Goal: Communication & Community: Answer question/provide support

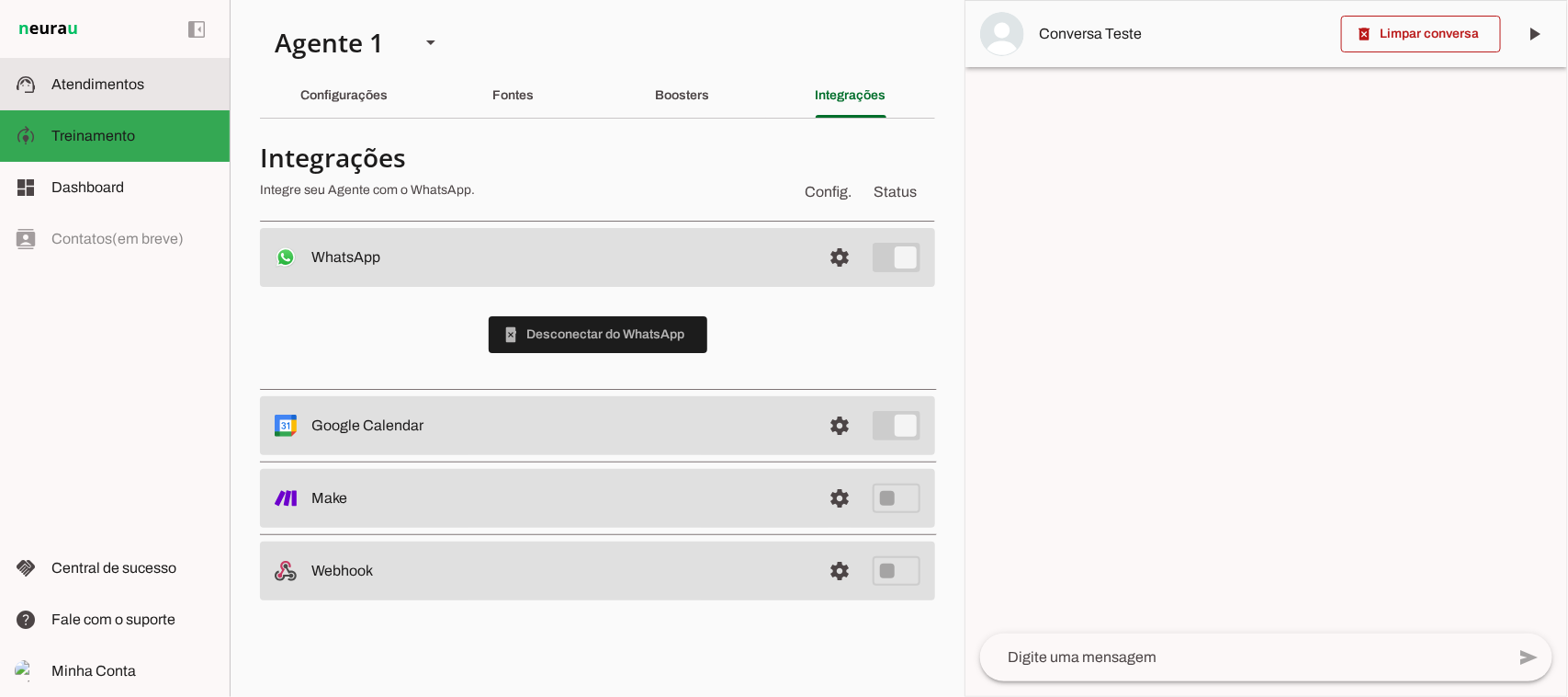
click at [87, 88] on span "Atendimentos" at bounding box center [98, 84] width 93 height 15
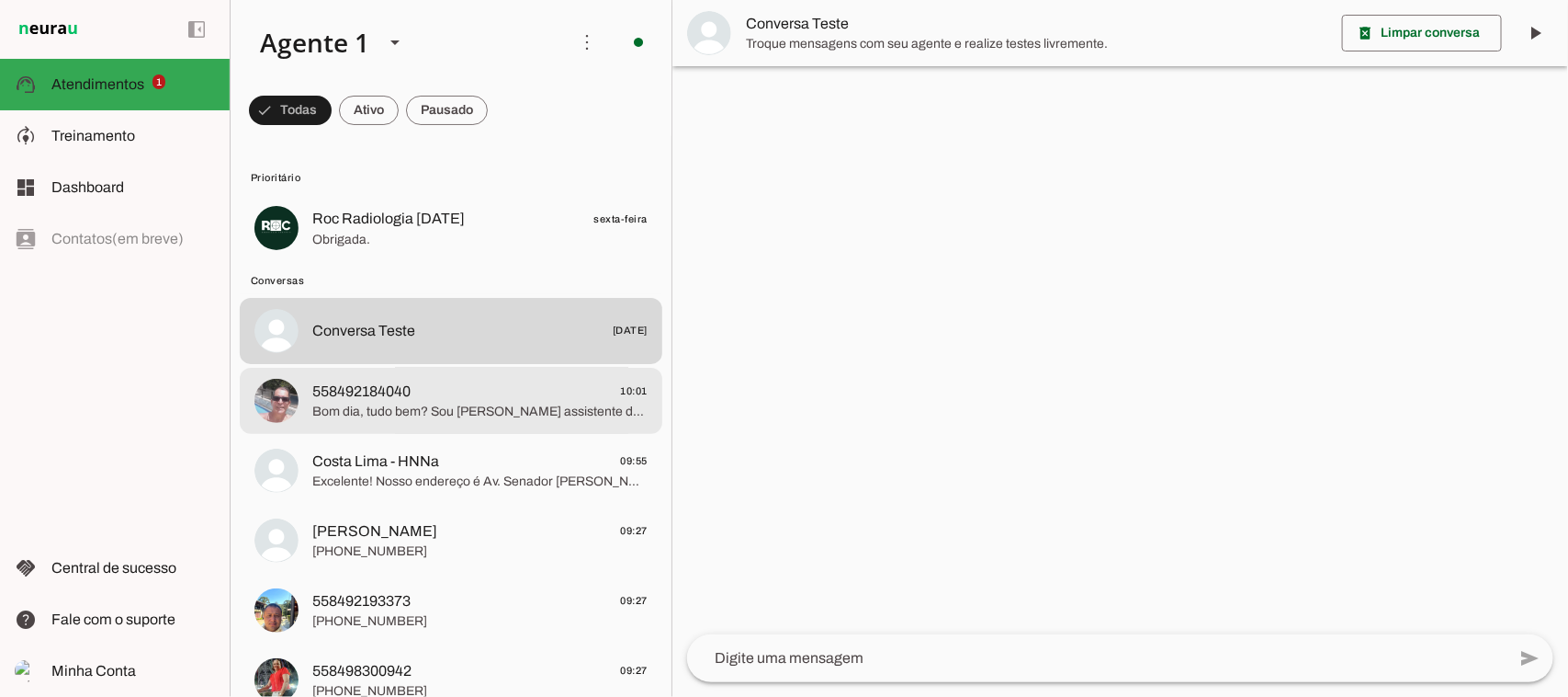
click at [326, 398] on span "558492184040" at bounding box center [361, 391] width 99 height 22
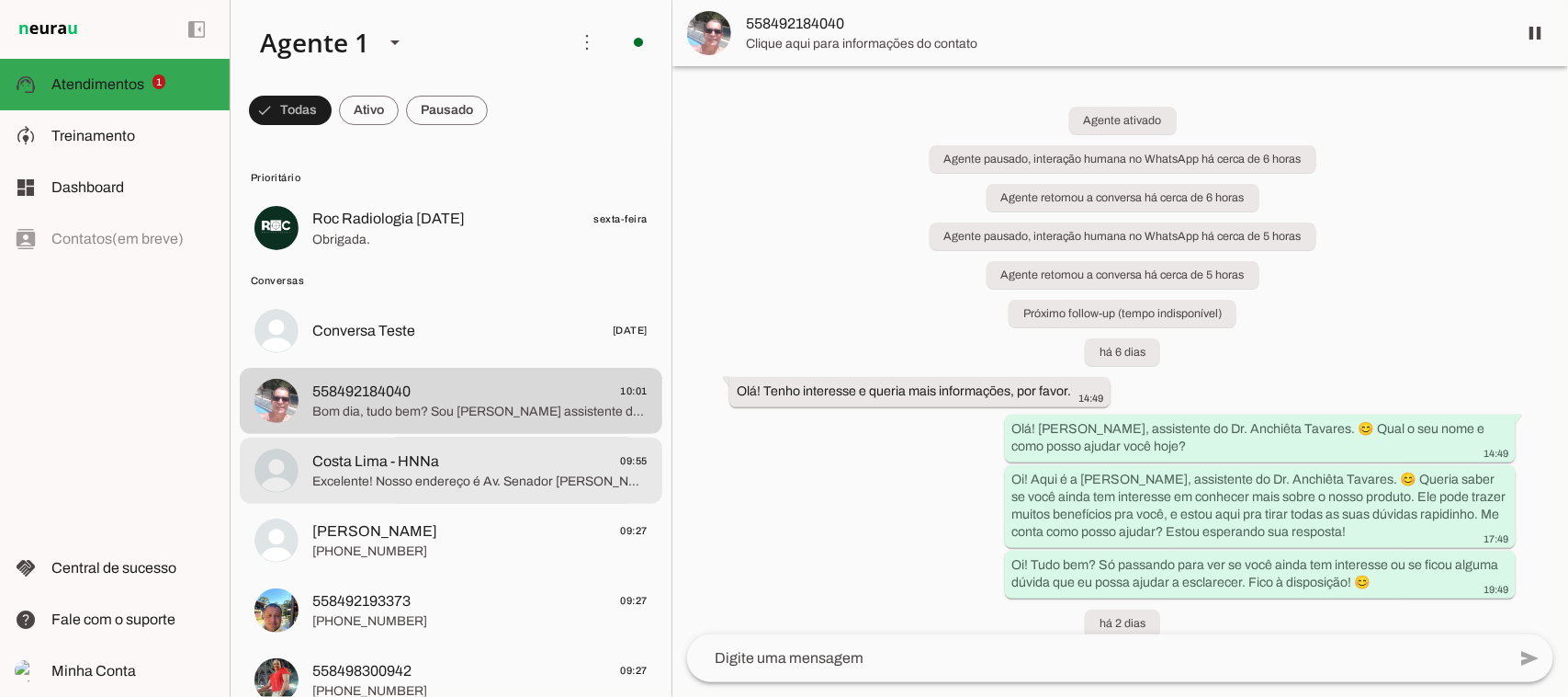
click at [384, 465] on span "Costa Lima - HNNa" at bounding box center [375, 461] width 126 height 22
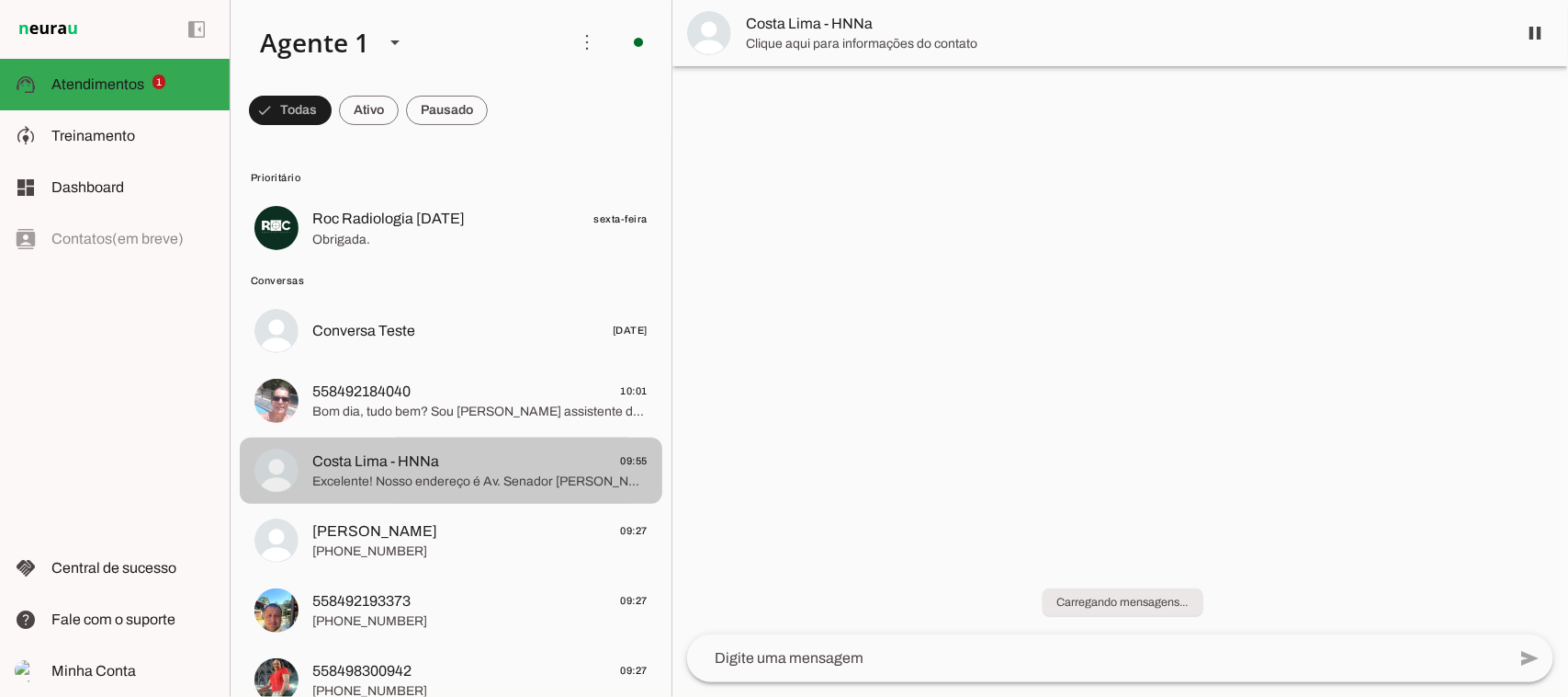
scroll to position [115, 0]
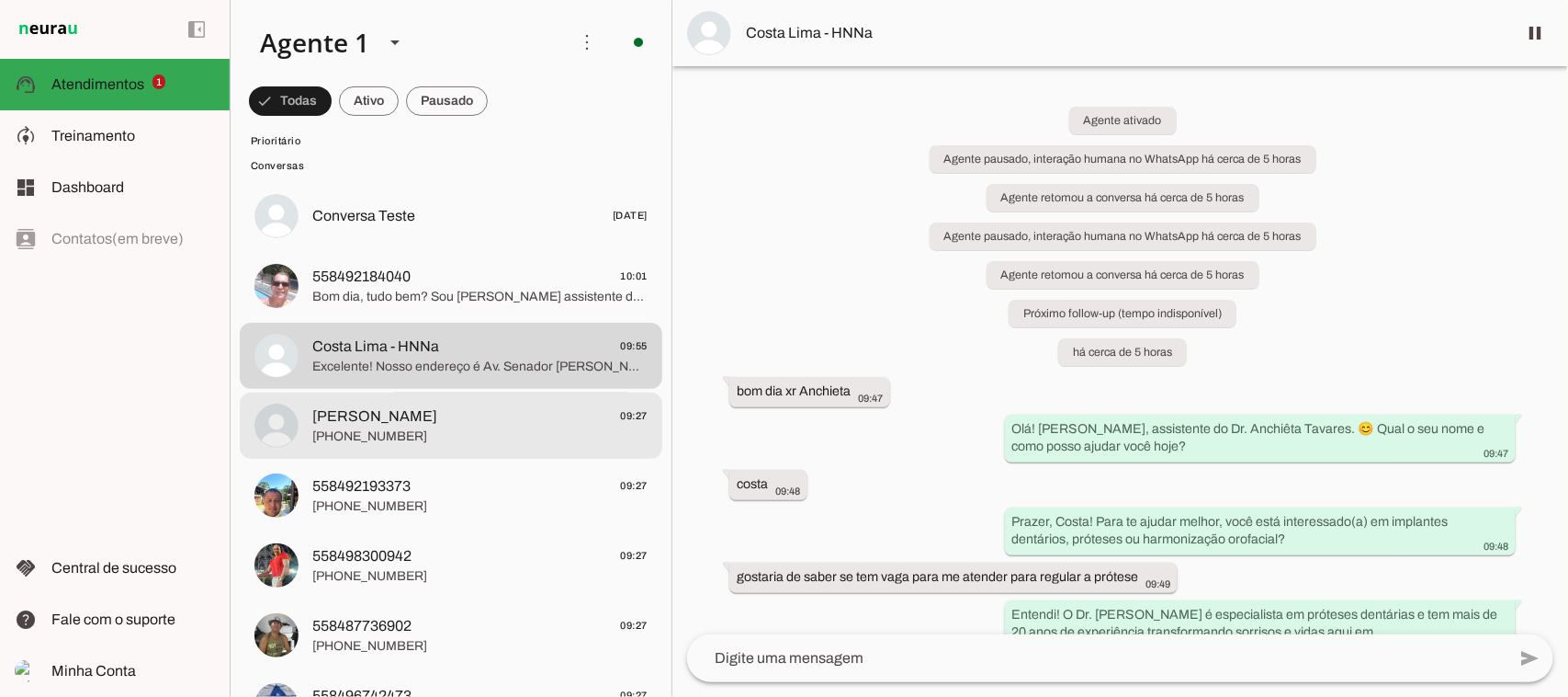
click at [427, 410] on span "[PERSON_NAME]" at bounding box center [374, 416] width 125 height 22
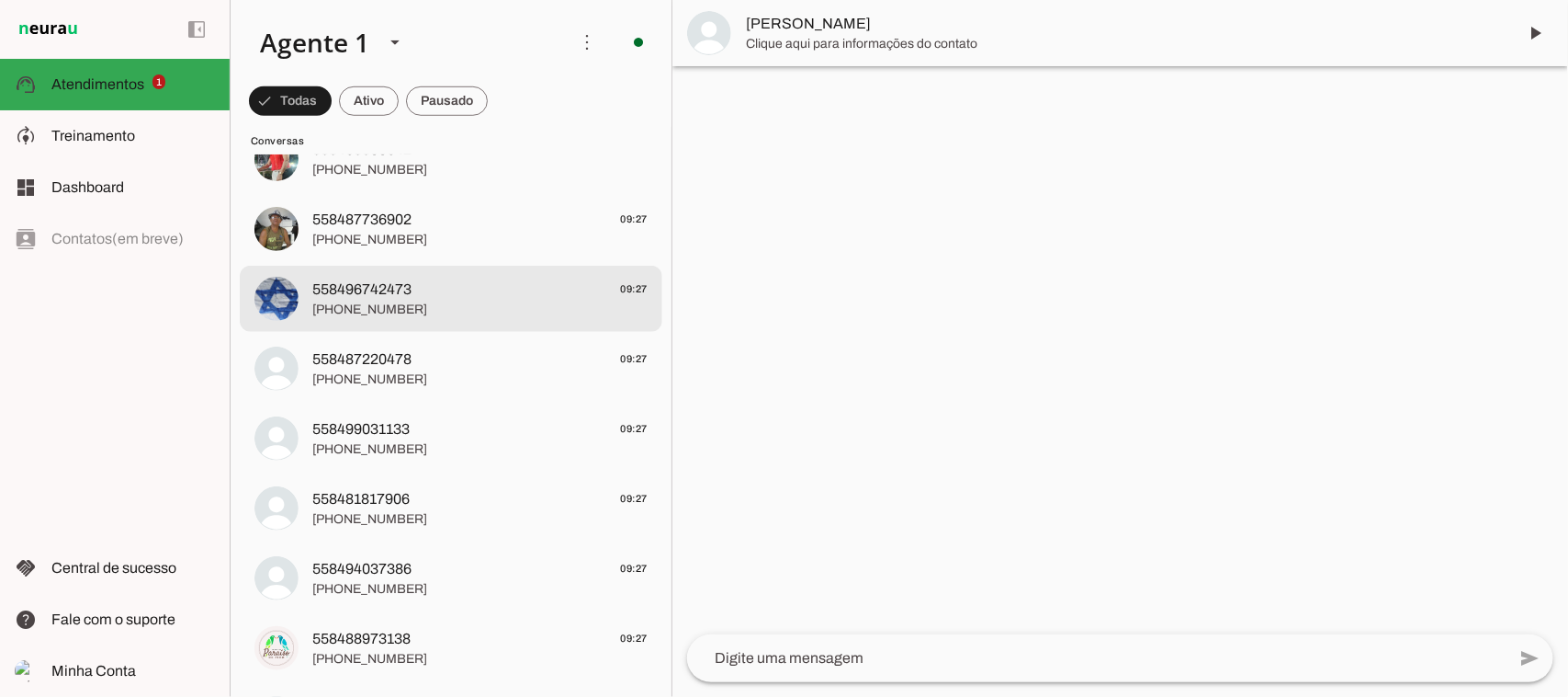
scroll to position [574, 0]
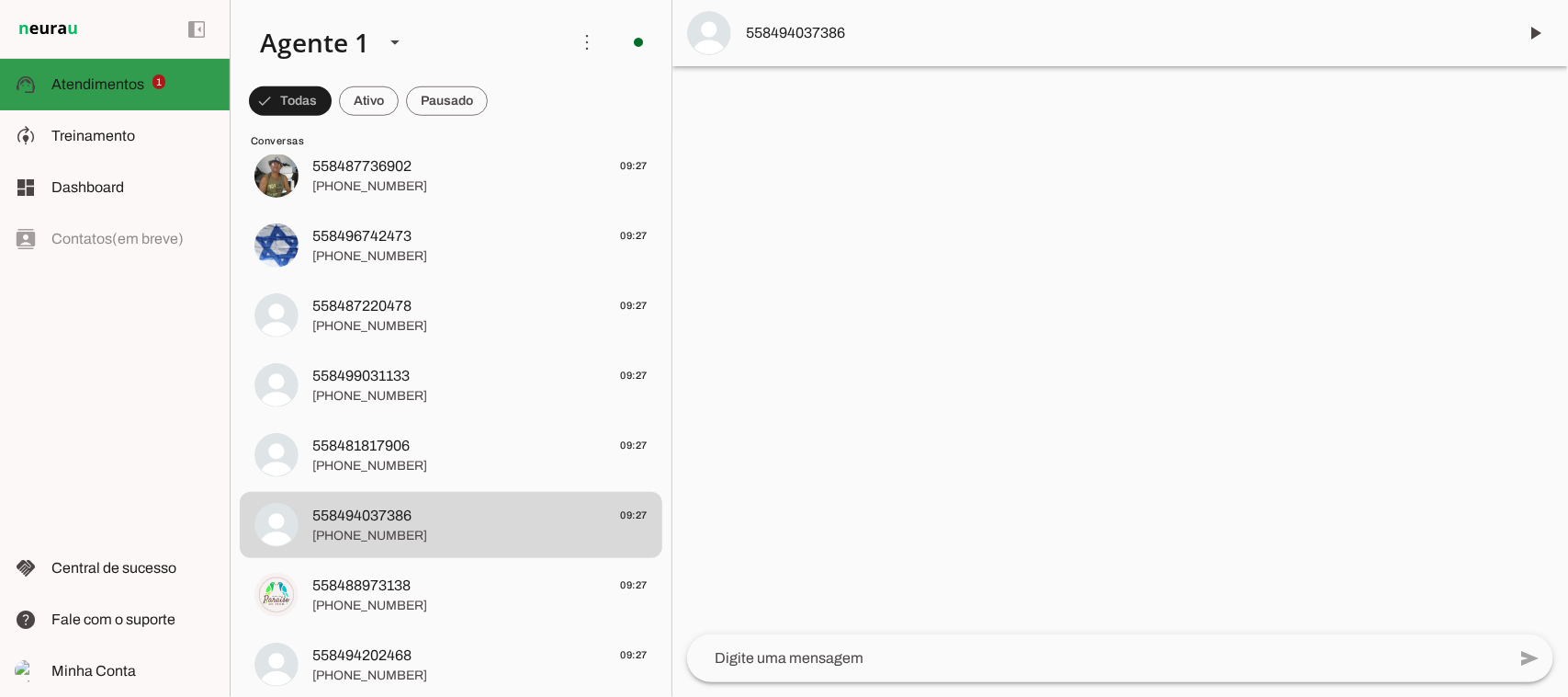
click at [125, 66] on md-item "support_agent Atendimentos Atendimentos 1" at bounding box center [115, 84] width 230 height 52
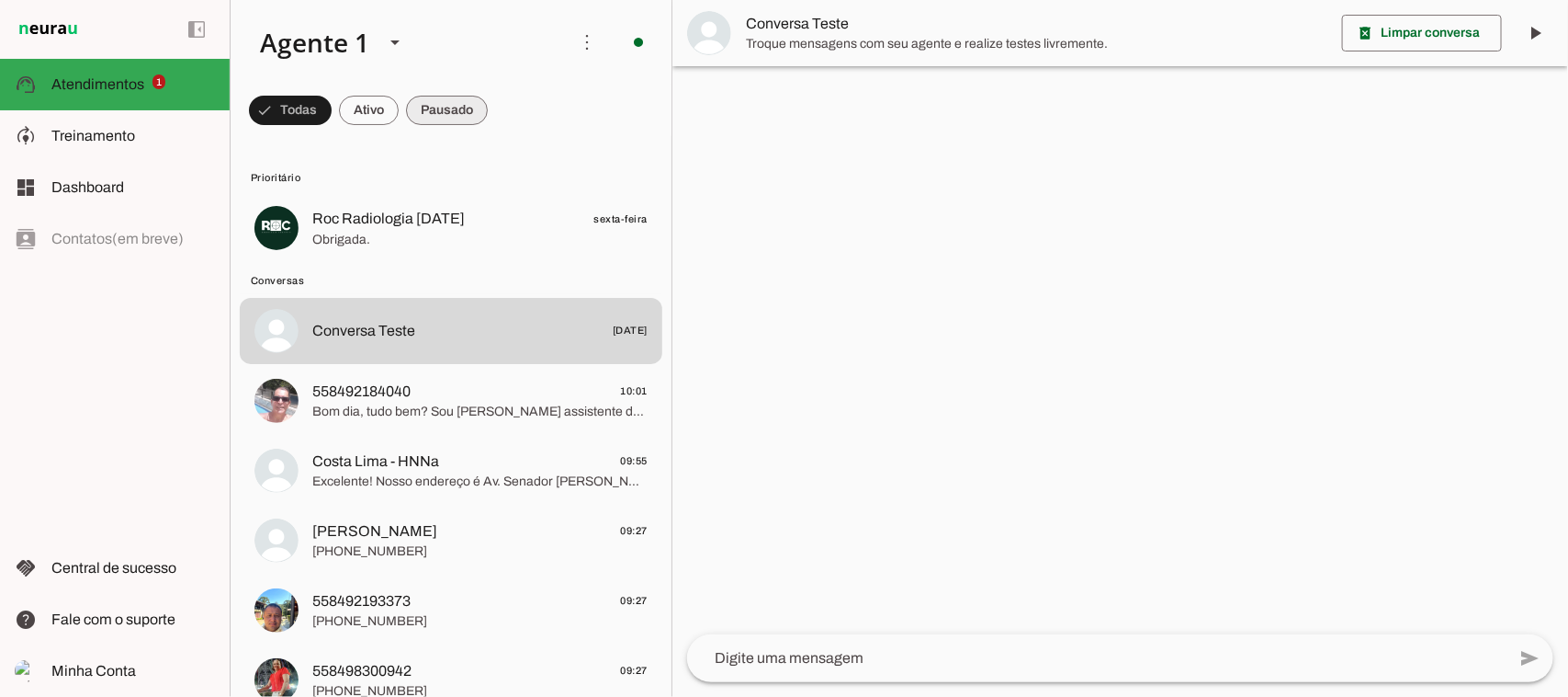
click at [331, 108] on span at bounding box center [290, 110] width 82 height 44
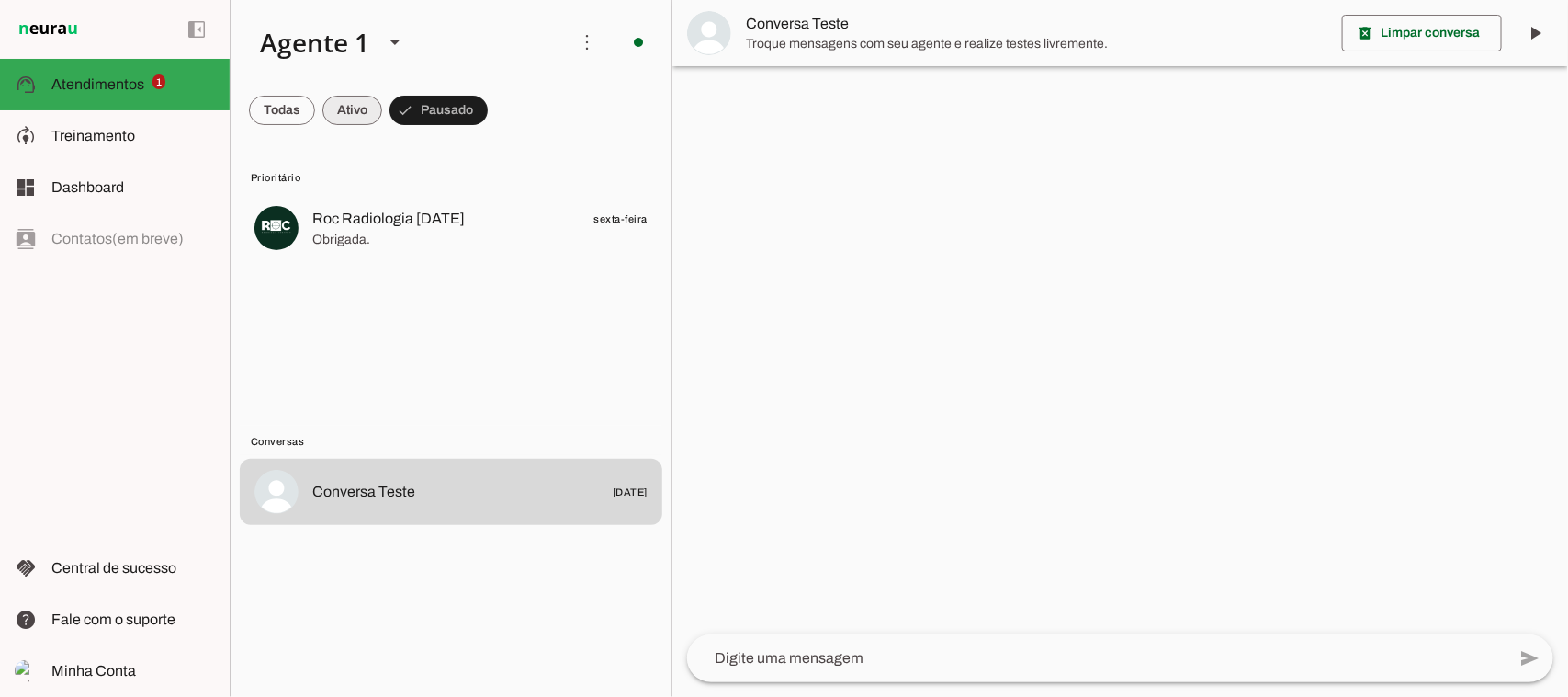
click at [315, 117] on span at bounding box center [281, 110] width 66 height 44
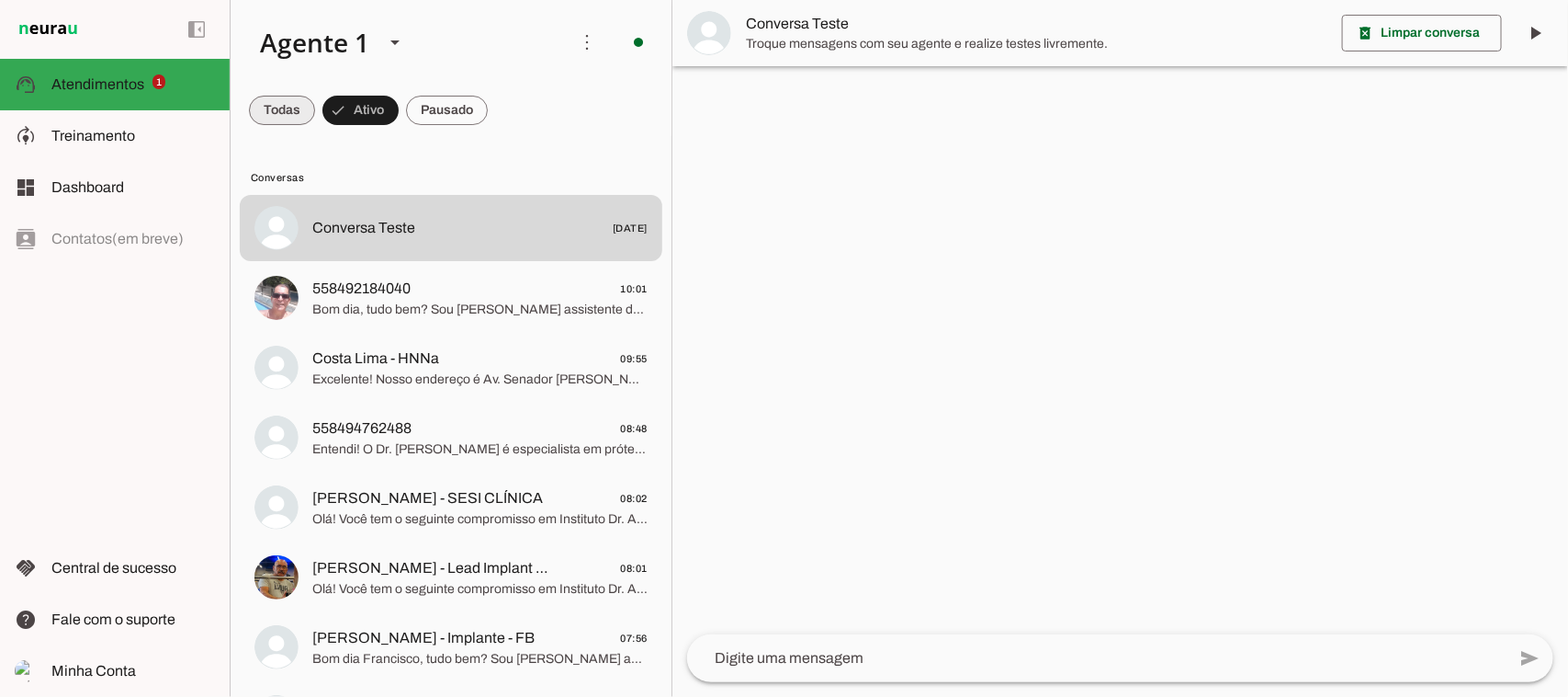
click at [277, 117] on span at bounding box center [281, 110] width 66 height 44
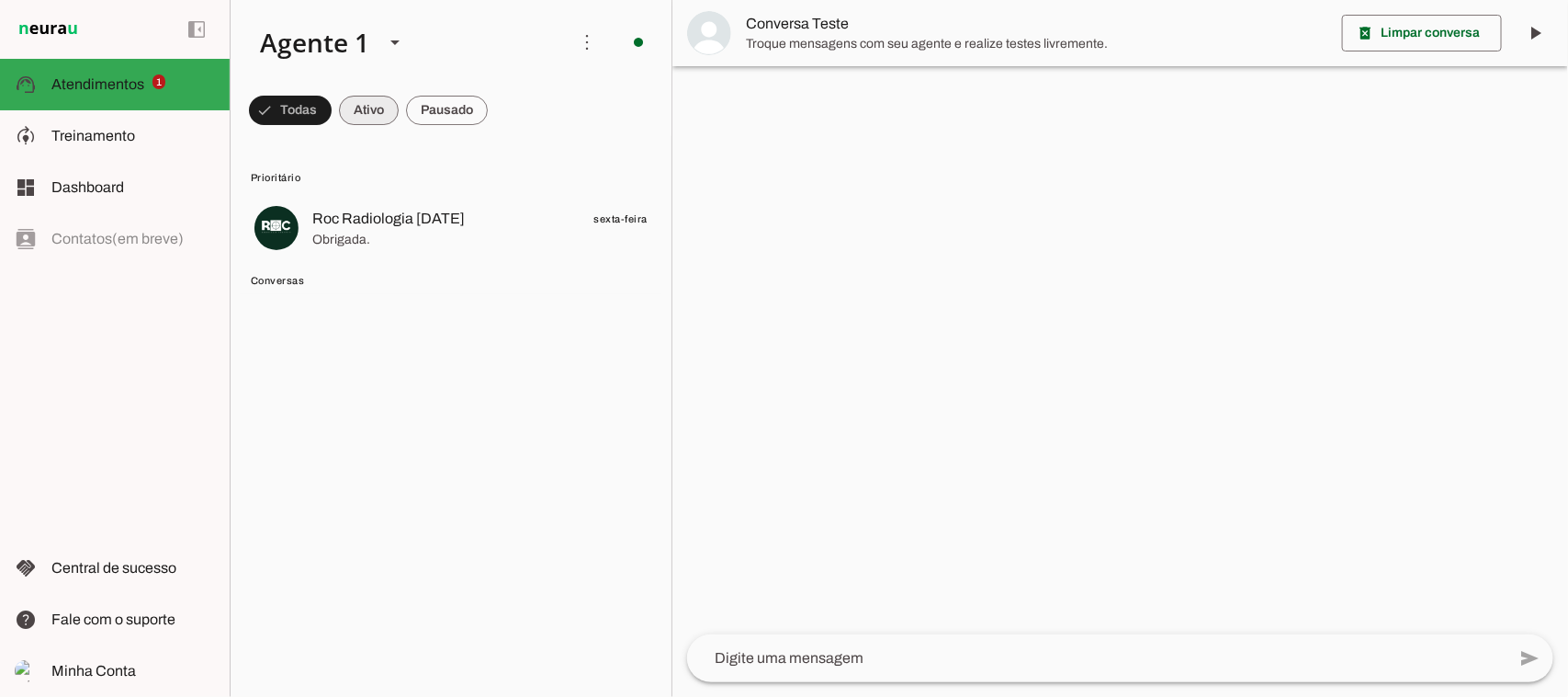
click at [331, 112] on span at bounding box center [290, 110] width 82 height 44
